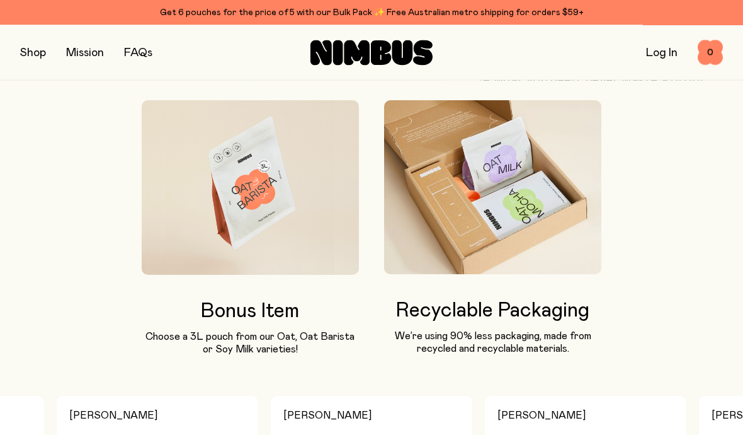
scroll to position [1064, 0]
click at [145, 50] on link "FAQs" at bounding box center [138, 52] width 28 height 11
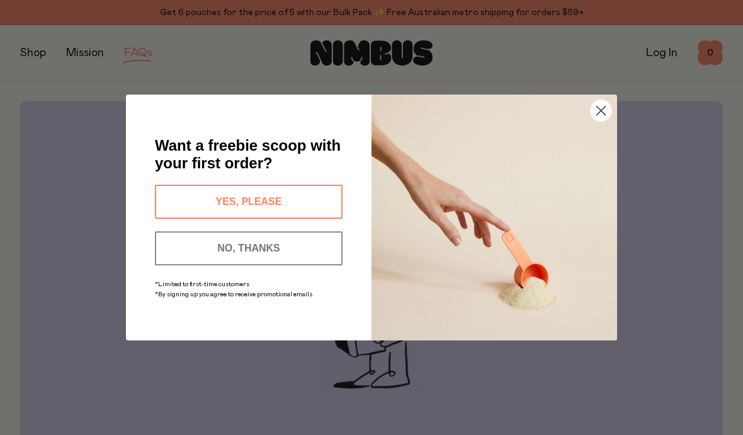
click at [602, 109] on circle "Close dialog" at bounding box center [601, 110] width 21 height 21
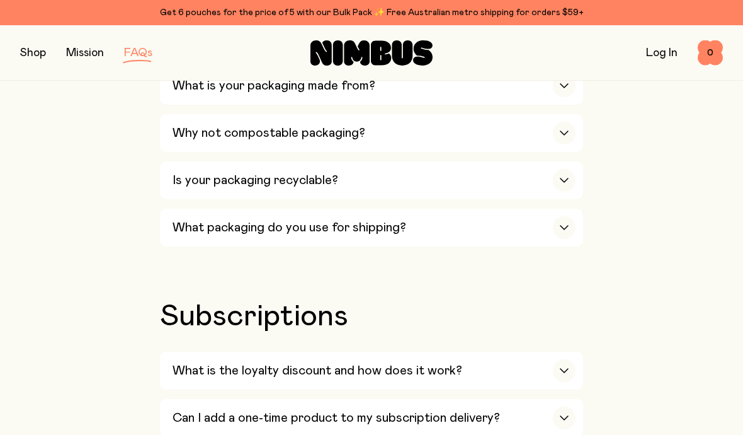
scroll to position [1366, 0]
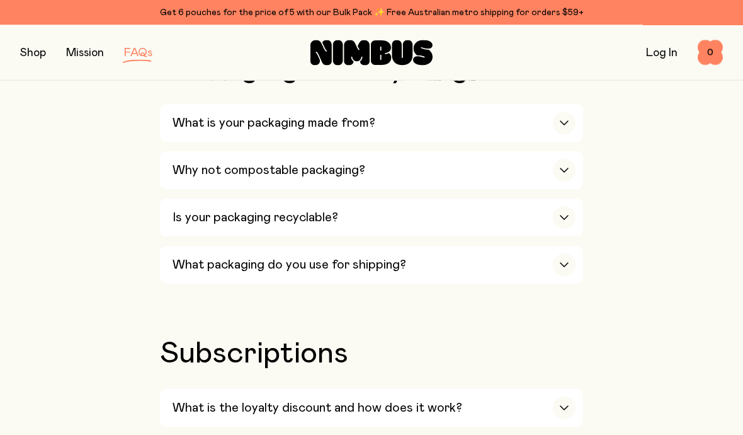
click at [54, 394] on div "Our Milks Is Nimbus an Australian company? Yes! We are Australian owned and ope…" at bounding box center [371, 196] width 703 height 2082
click at [573, 207] on div "button" at bounding box center [564, 218] width 23 height 23
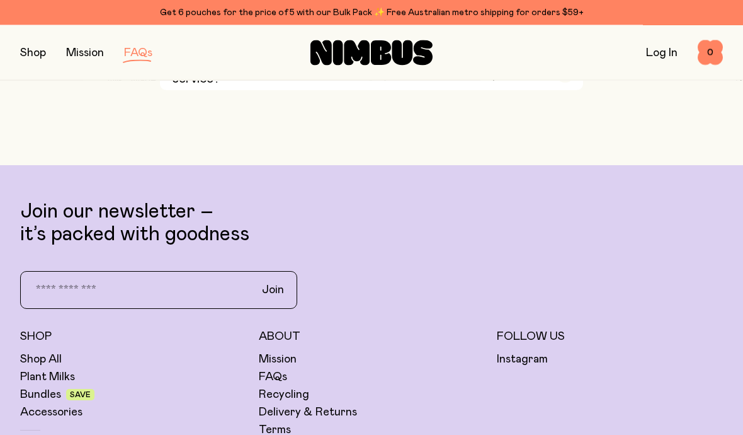
scroll to position [3108, 0]
click at [43, 369] on link "Plant Milks" at bounding box center [47, 376] width 55 height 15
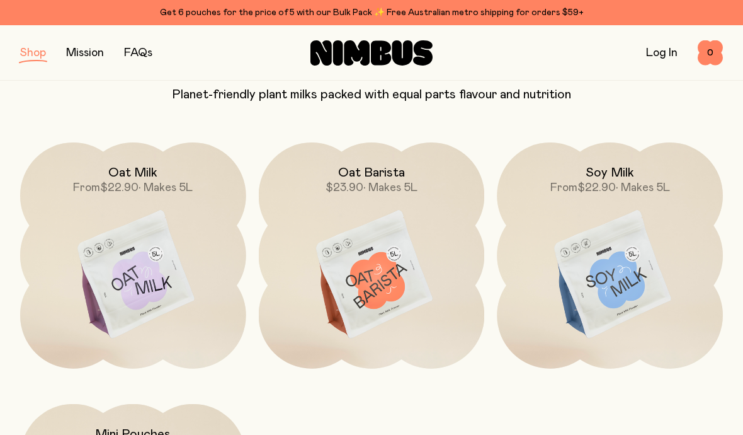
scroll to position [124, 0]
click at [123, 277] on img at bounding box center [133, 275] width 226 height 265
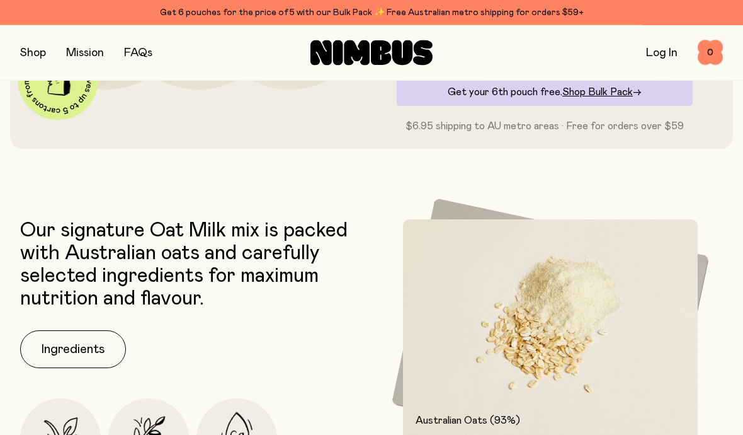
scroll to position [363, 0]
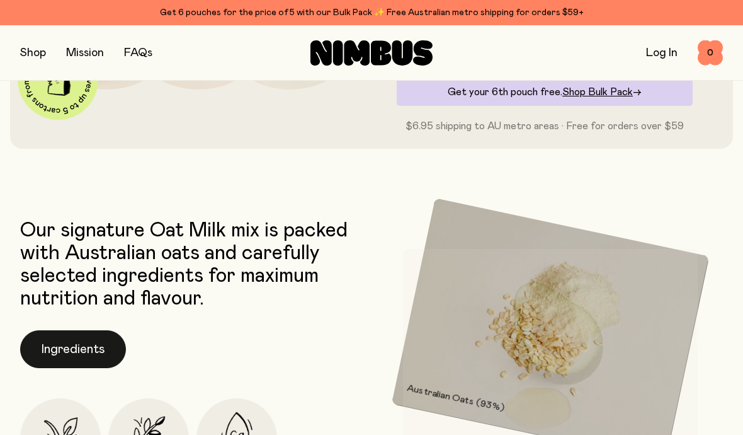
click at [67, 341] on button "Ingredients" at bounding box center [73, 349] width 106 height 38
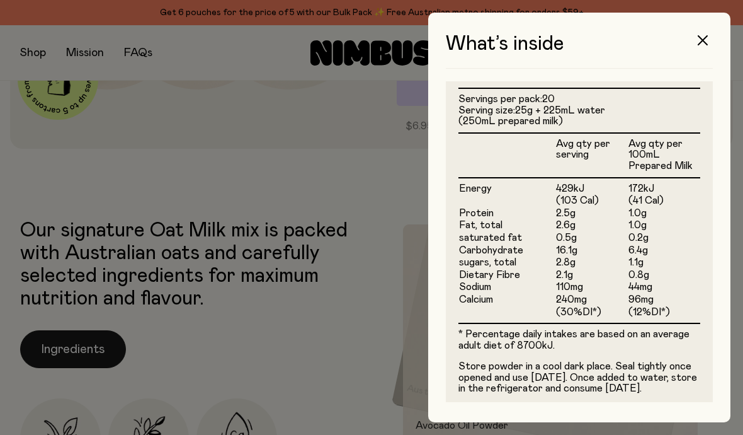
scroll to position [328, 0]
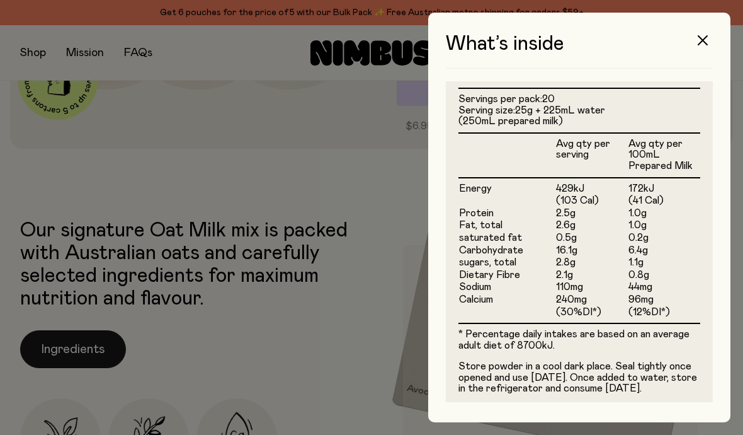
click at [710, 44] on button "button" at bounding box center [703, 40] width 30 height 30
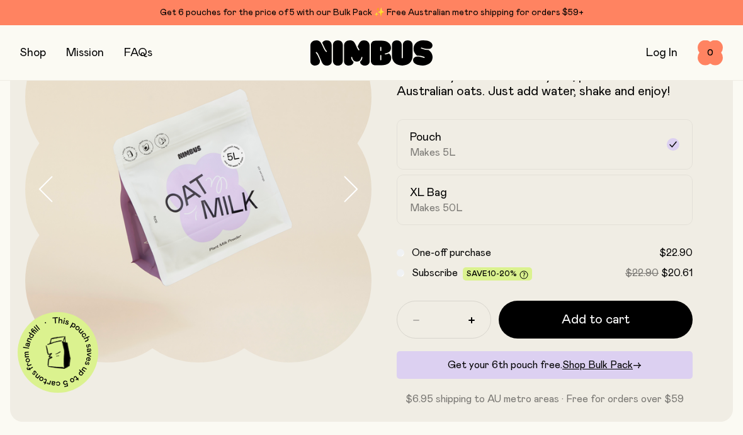
scroll to position [89, 0]
click at [434, 199] on h2 "XL Bag" at bounding box center [428, 193] width 37 height 15
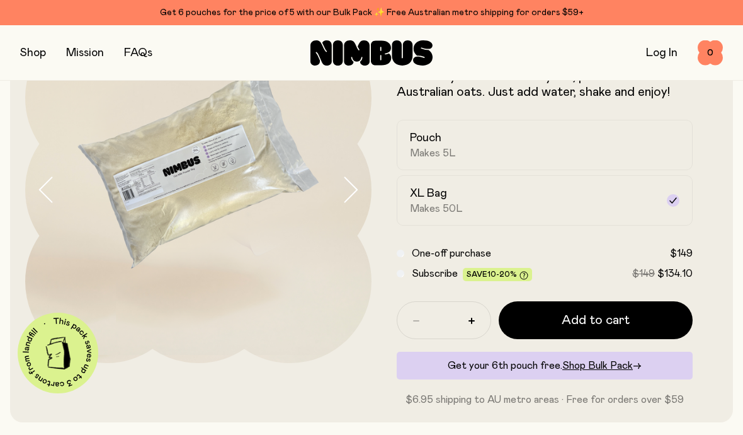
click at [352, 186] on icon "button" at bounding box center [350, 189] width 18 height 26
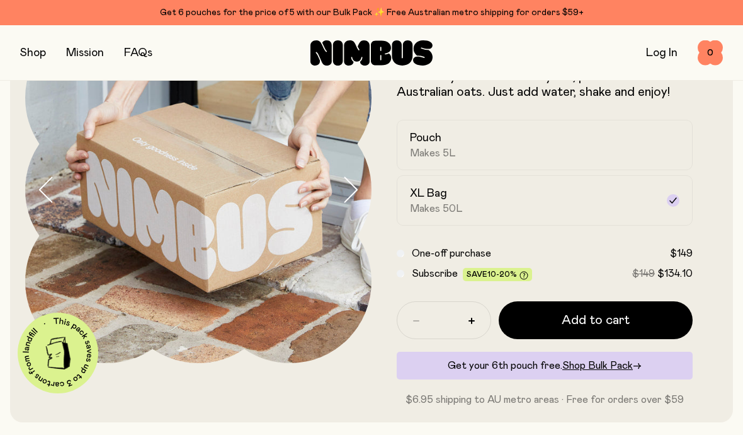
click at [360, 187] on button "button" at bounding box center [356, 189] width 30 height 347
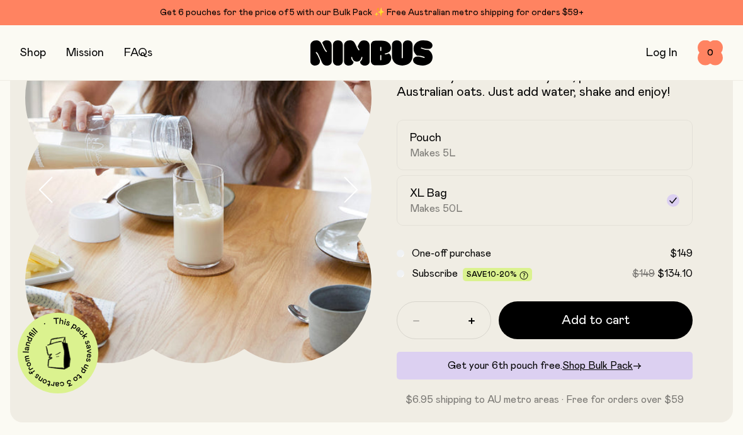
click at [355, 191] on icon "button" at bounding box center [351, 189] width 13 height 25
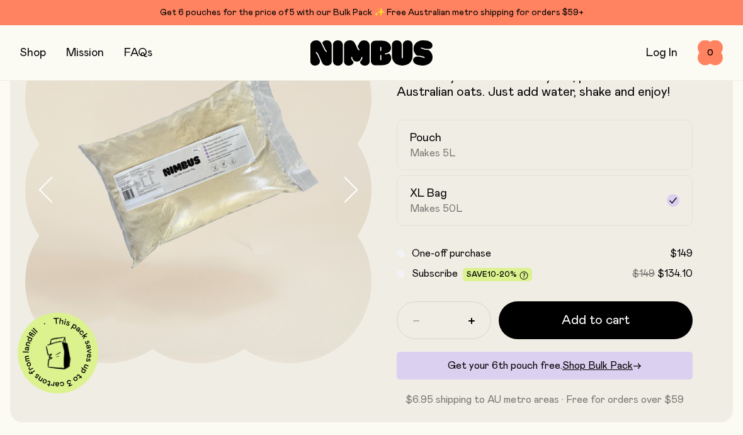
click at [358, 181] on icon "button" at bounding box center [350, 189] width 18 height 26
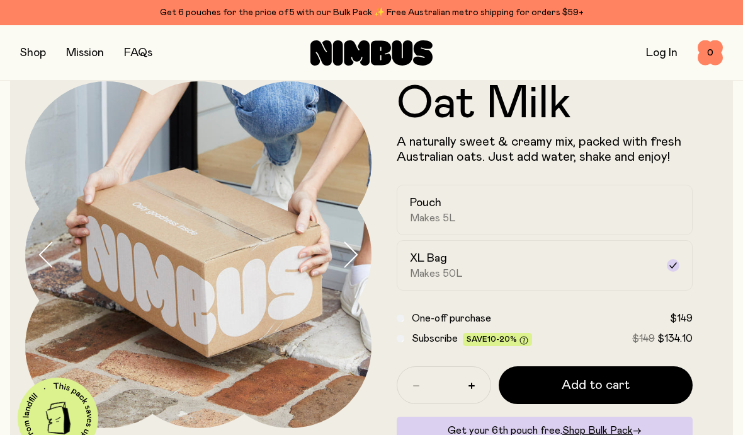
scroll to position [0, 0]
